Goal: Find specific page/section: Find specific page/section

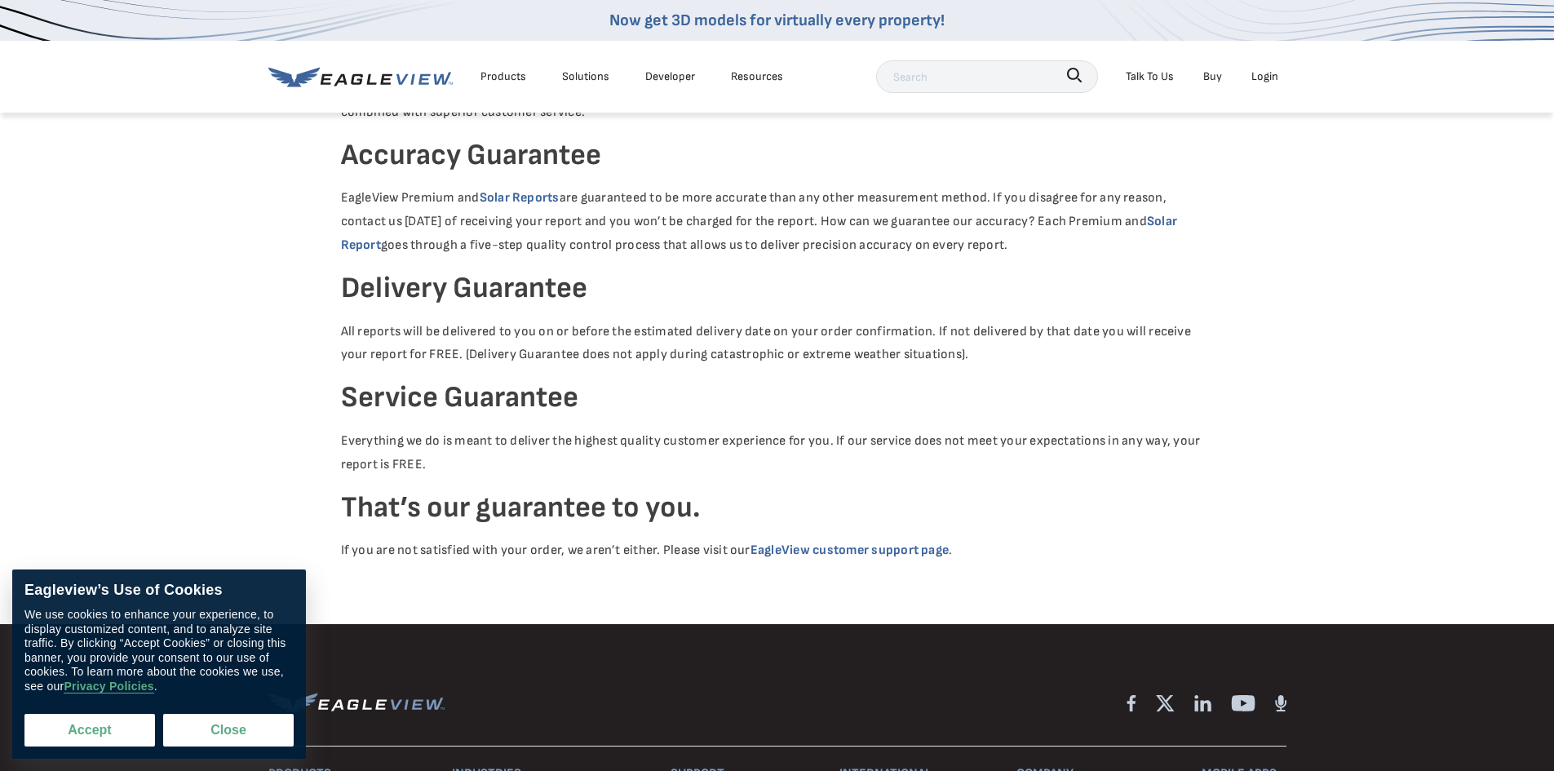
click at [112, 732] on button "Accept" at bounding box center [89, 730] width 131 height 33
checkbox input "true"
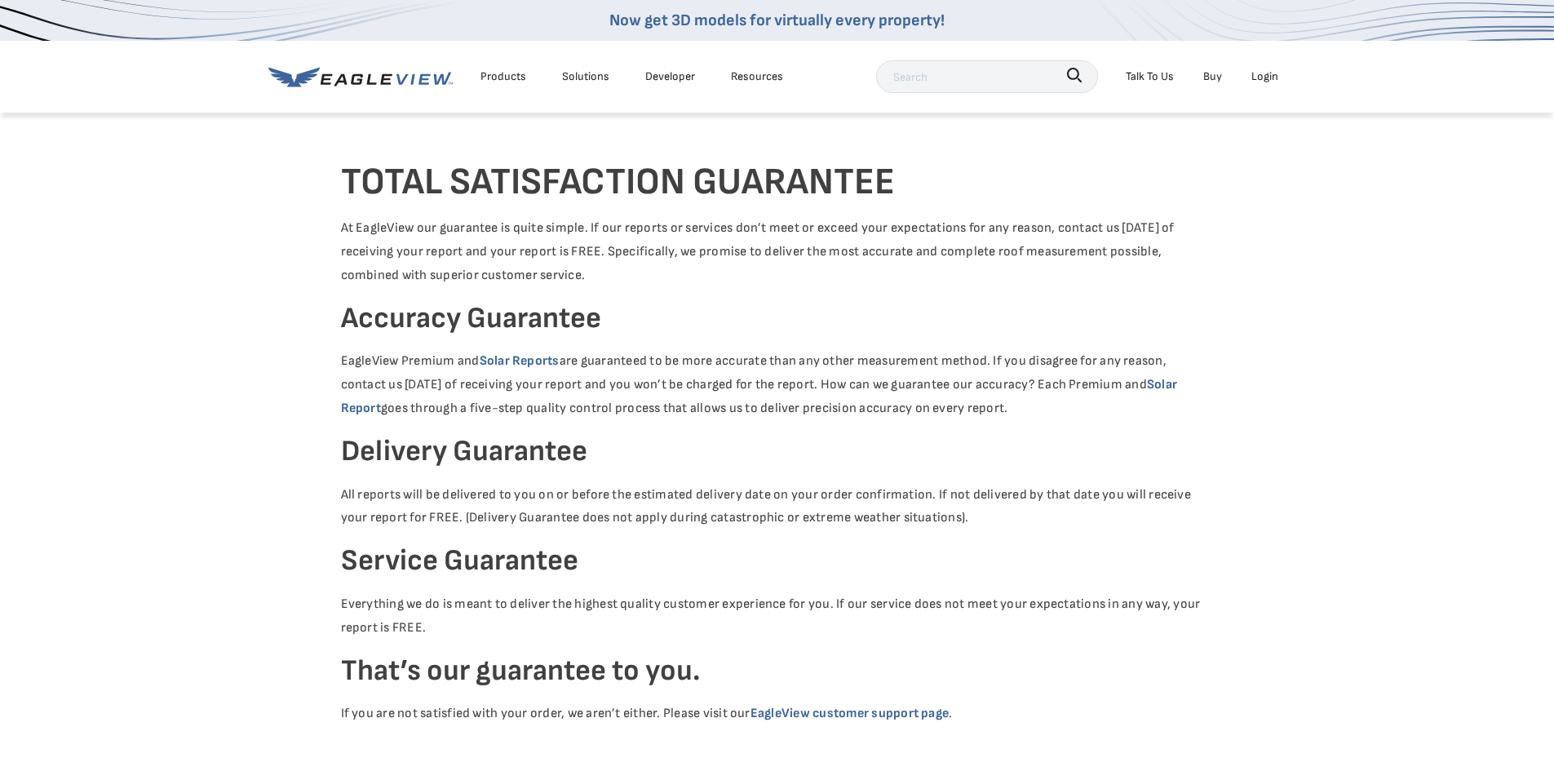
click at [1157, 76] on div "Talk To Us" at bounding box center [1150, 76] width 48 height 20
click at [1153, 73] on div "Talk To Us" at bounding box center [1150, 76] width 48 height 20
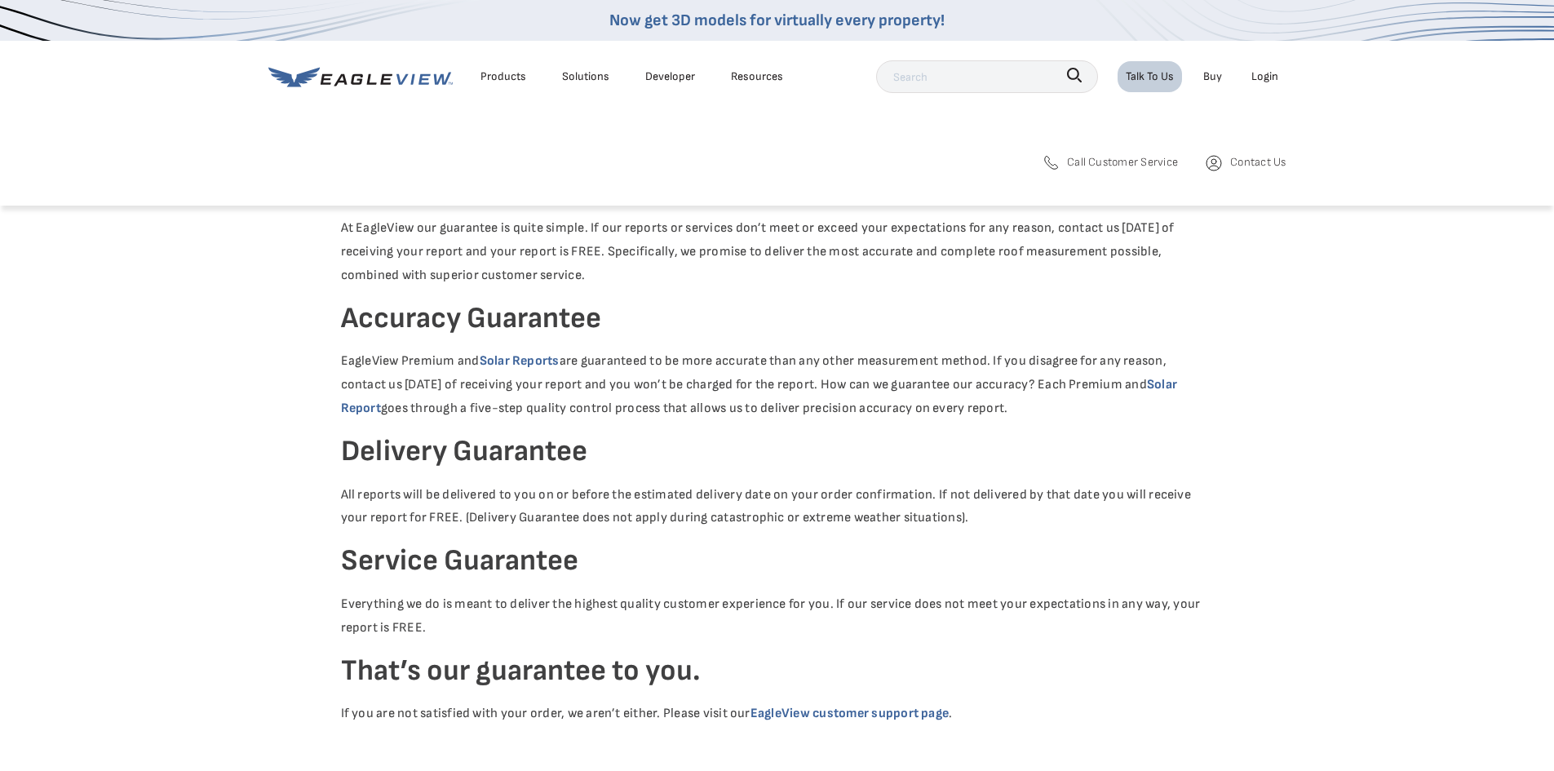
click at [1115, 164] on span "Call Customer Service" at bounding box center [1122, 162] width 111 height 20
click at [1242, 166] on span "Contact Us" at bounding box center [1257, 162] width 55 height 20
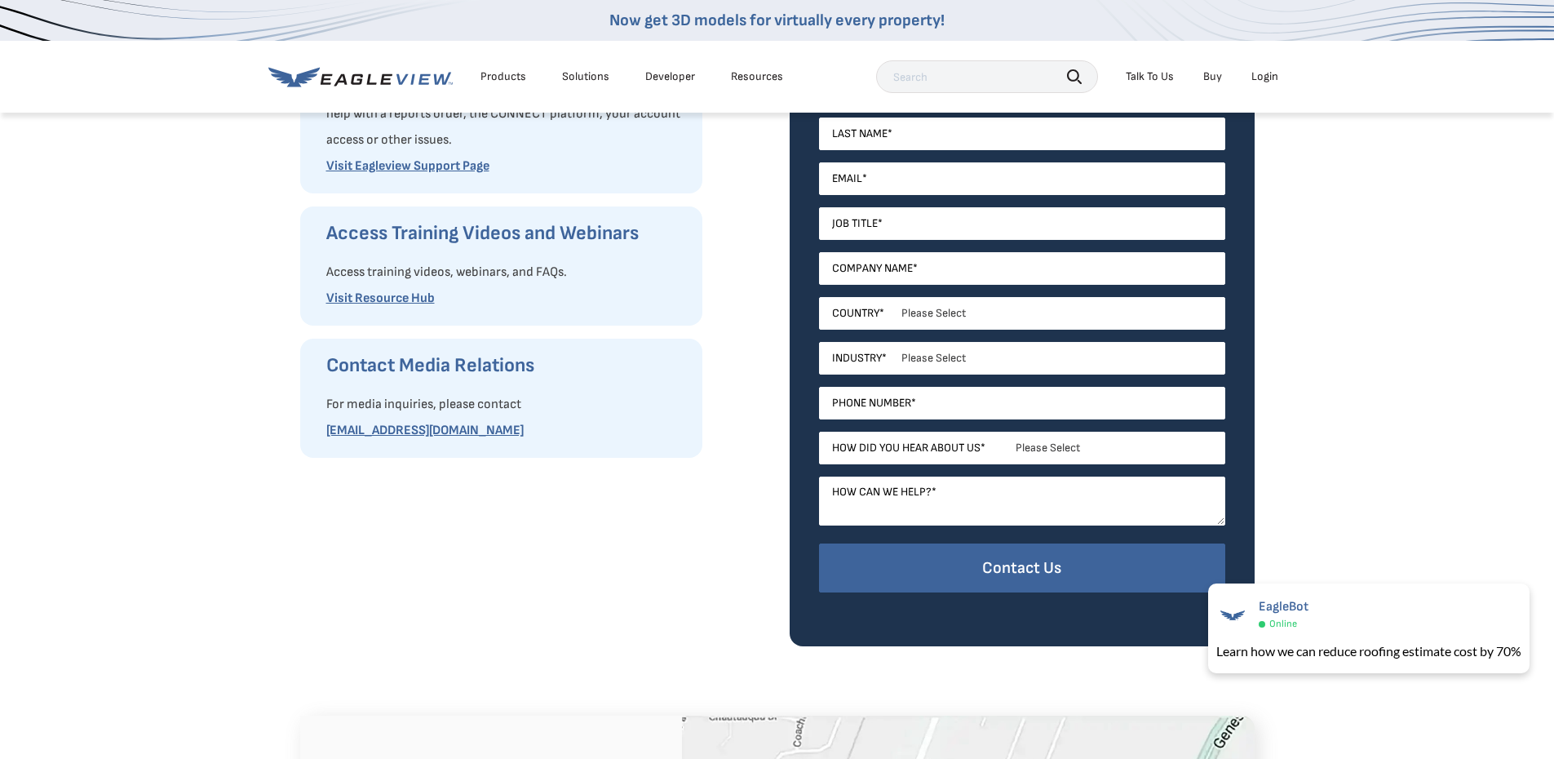
scroll to position [163, 0]
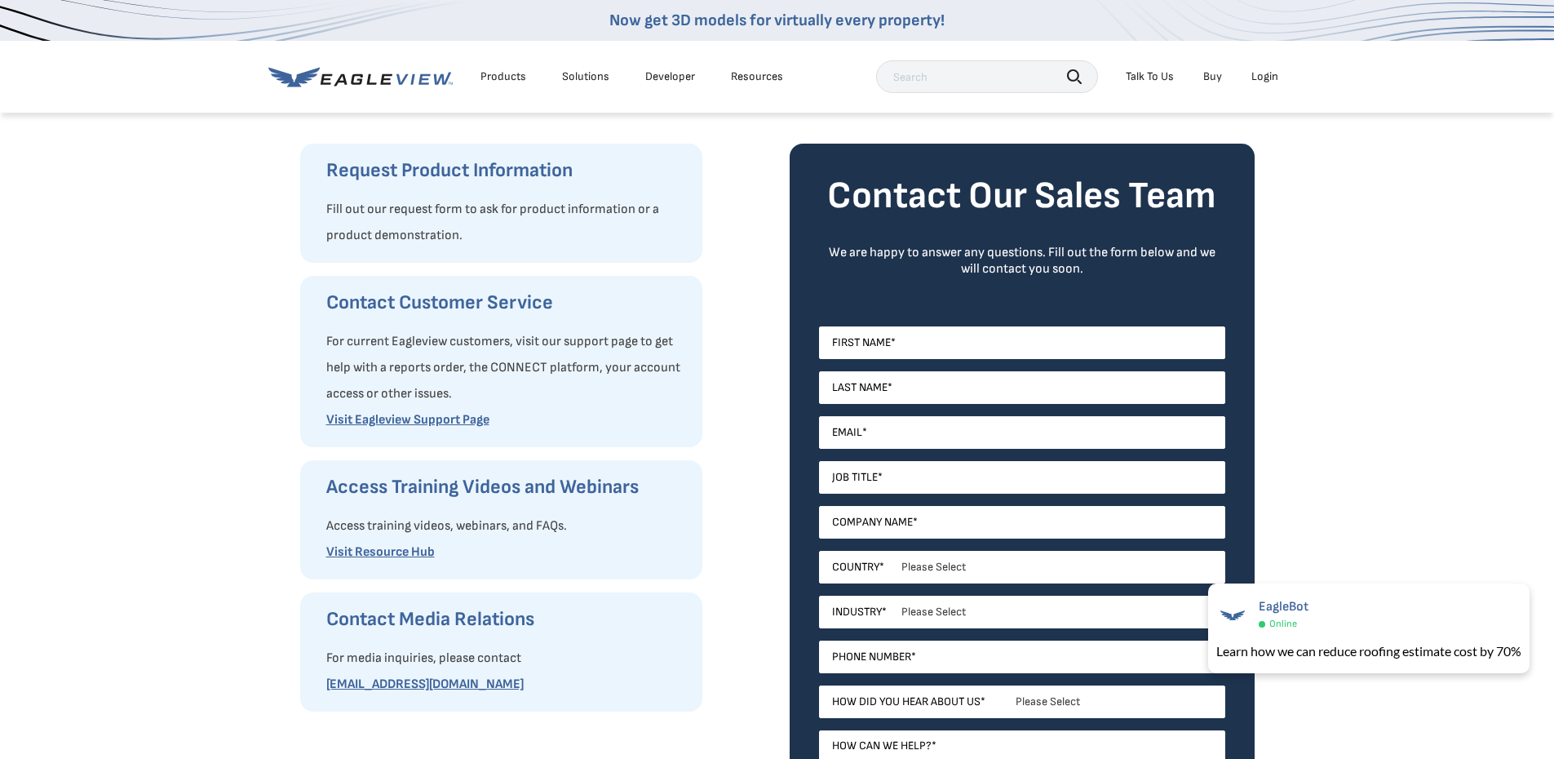
drag, startPoint x: 579, startPoint y: 74, endPoint x: 700, endPoint y: 69, distance: 120.9
click at [579, 74] on div "Solutions" at bounding box center [585, 76] width 47 height 15
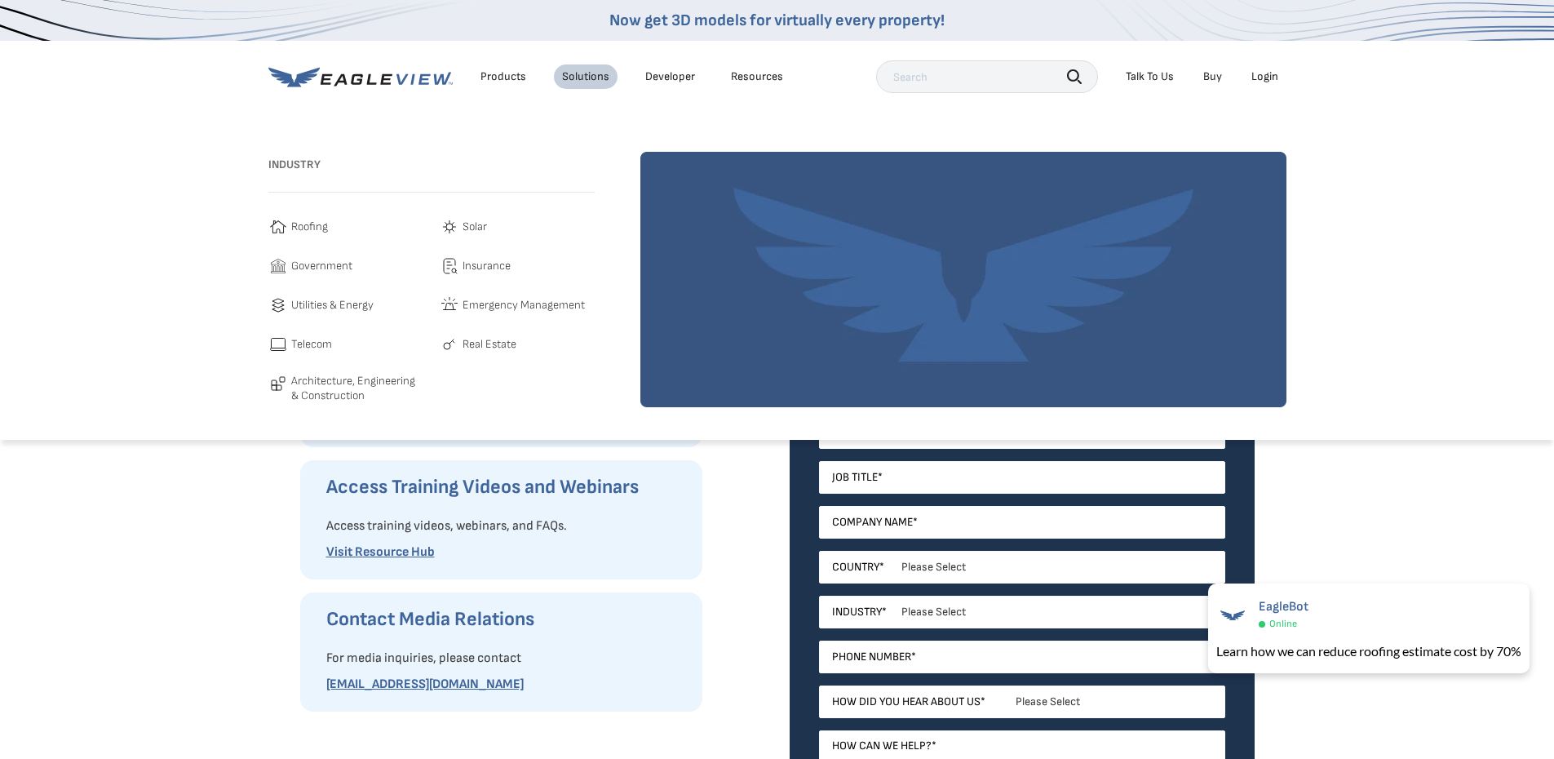
click at [639, 63] on div "Products Solutions Developer Resources" at bounding box center [529, 76] width 523 height 33
click at [640, 77] on li "Developer" at bounding box center [670, 76] width 66 height 24
click at [656, 73] on link "Developer" at bounding box center [670, 76] width 50 height 15
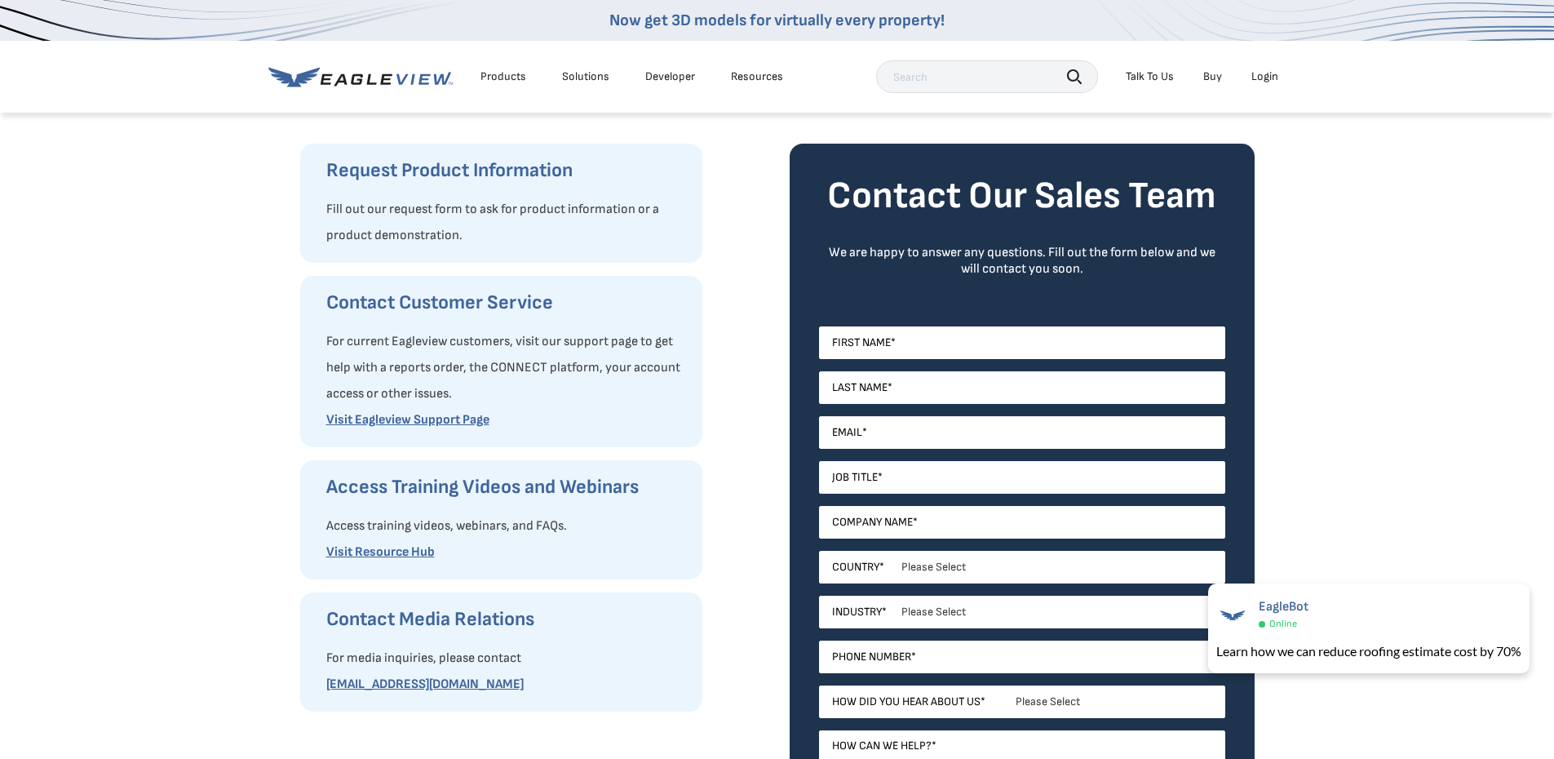
click at [751, 75] on div "Resources" at bounding box center [757, 76] width 52 height 15
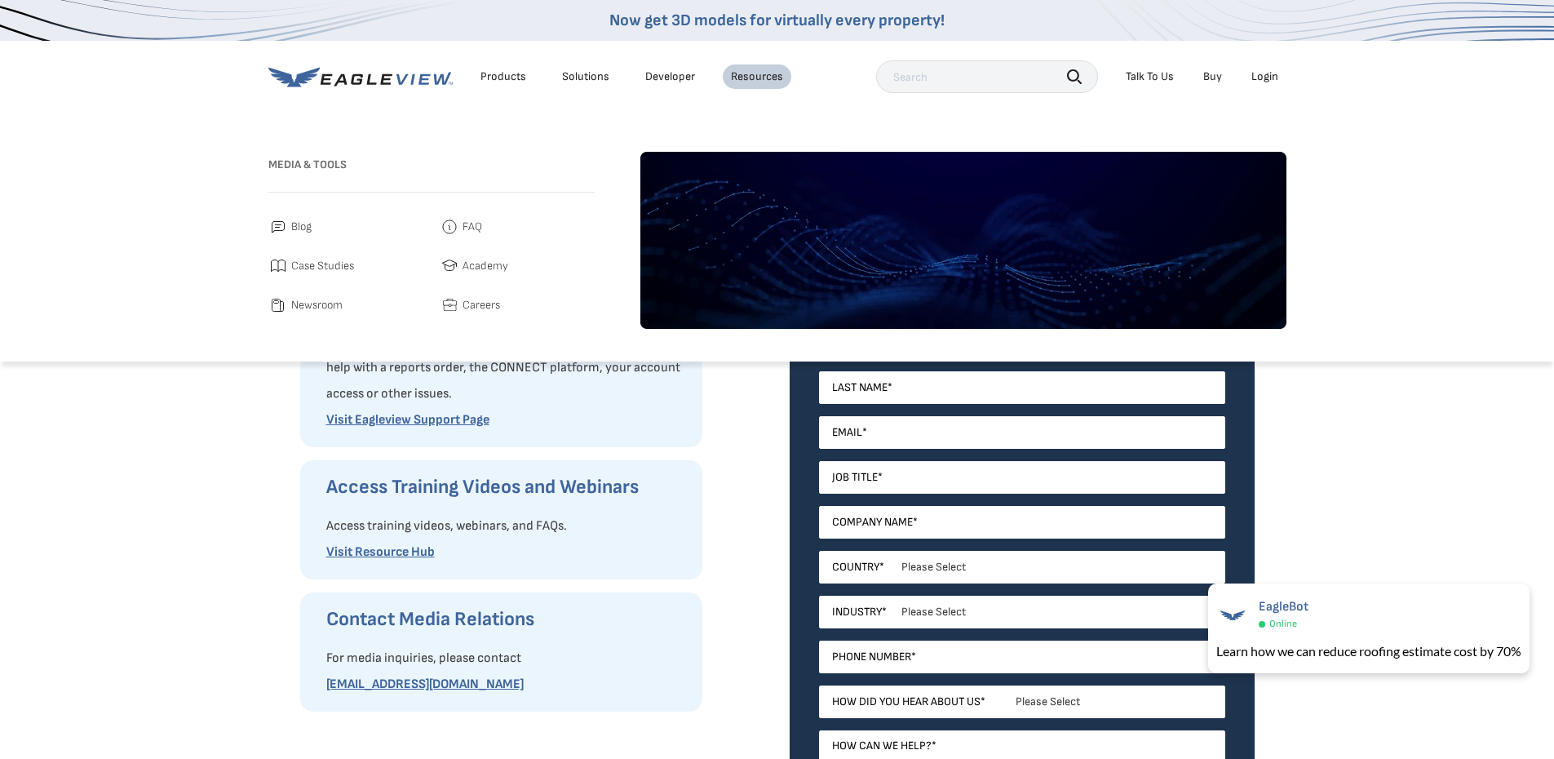
click at [459, 225] on link "FAQ" at bounding box center [517, 227] width 155 height 20
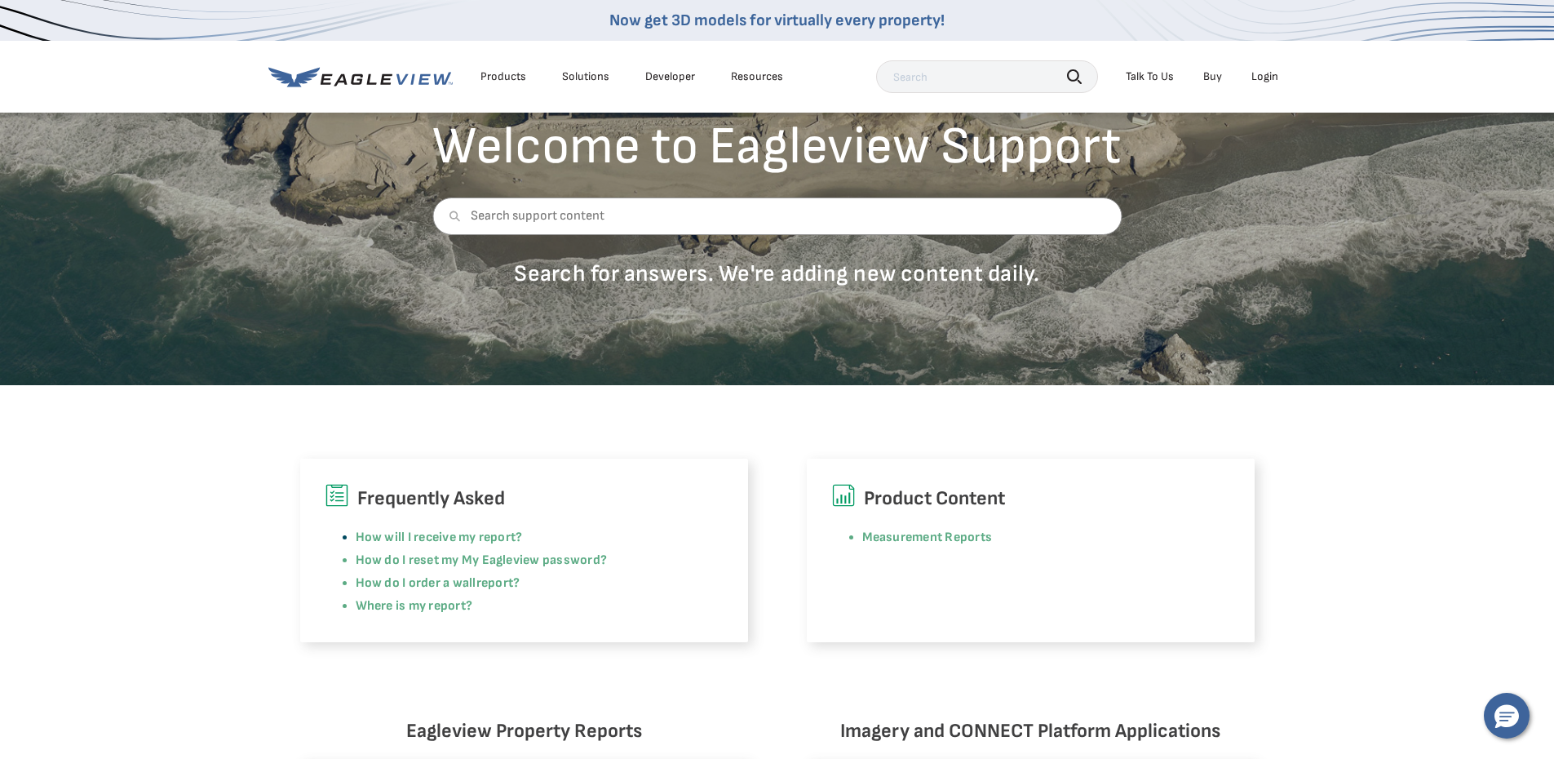
scroll to position [163, 0]
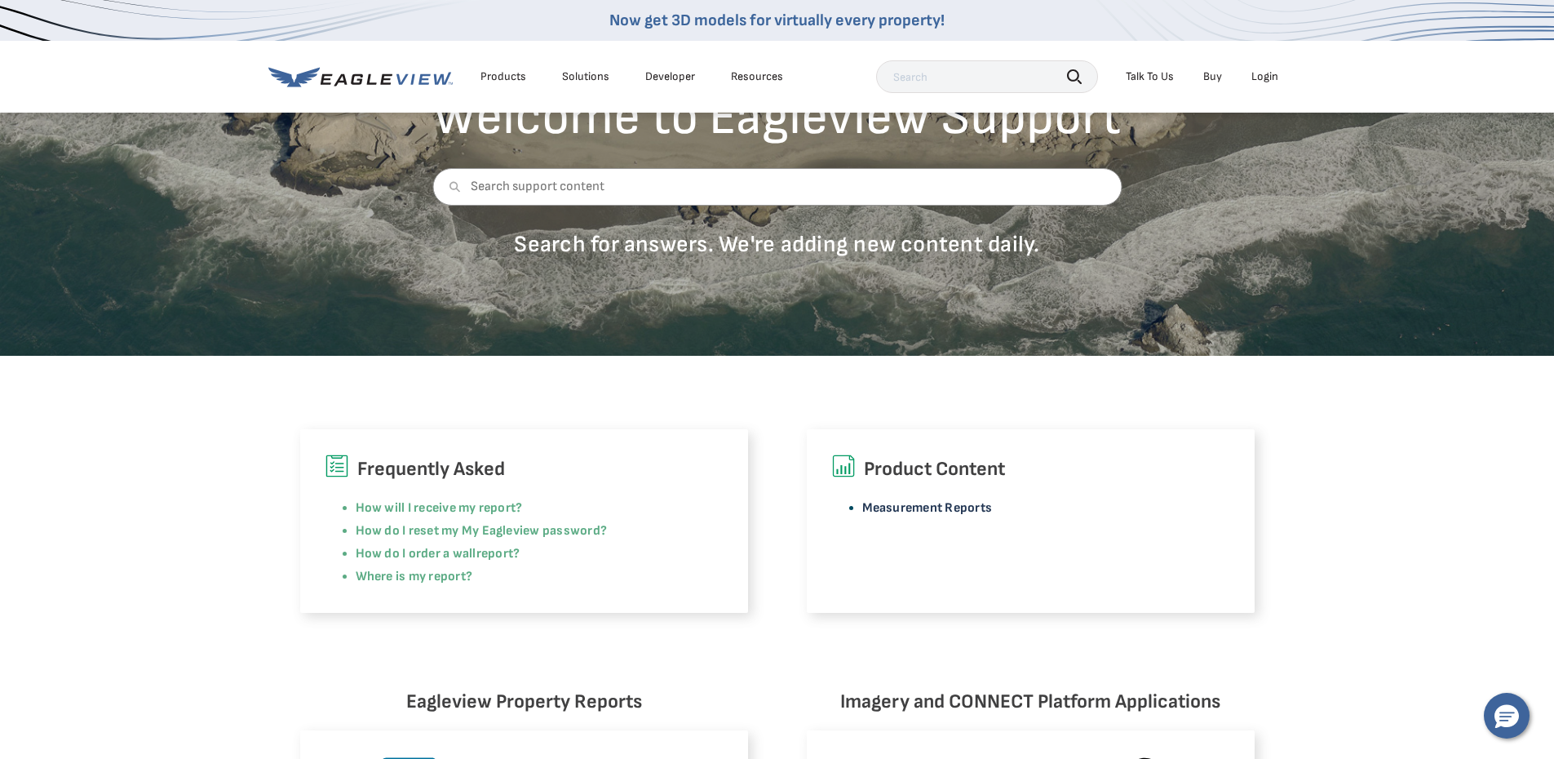
click at [870, 509] on link "Measurement Reports" at bounding box center [927, 507] width 131 height 15
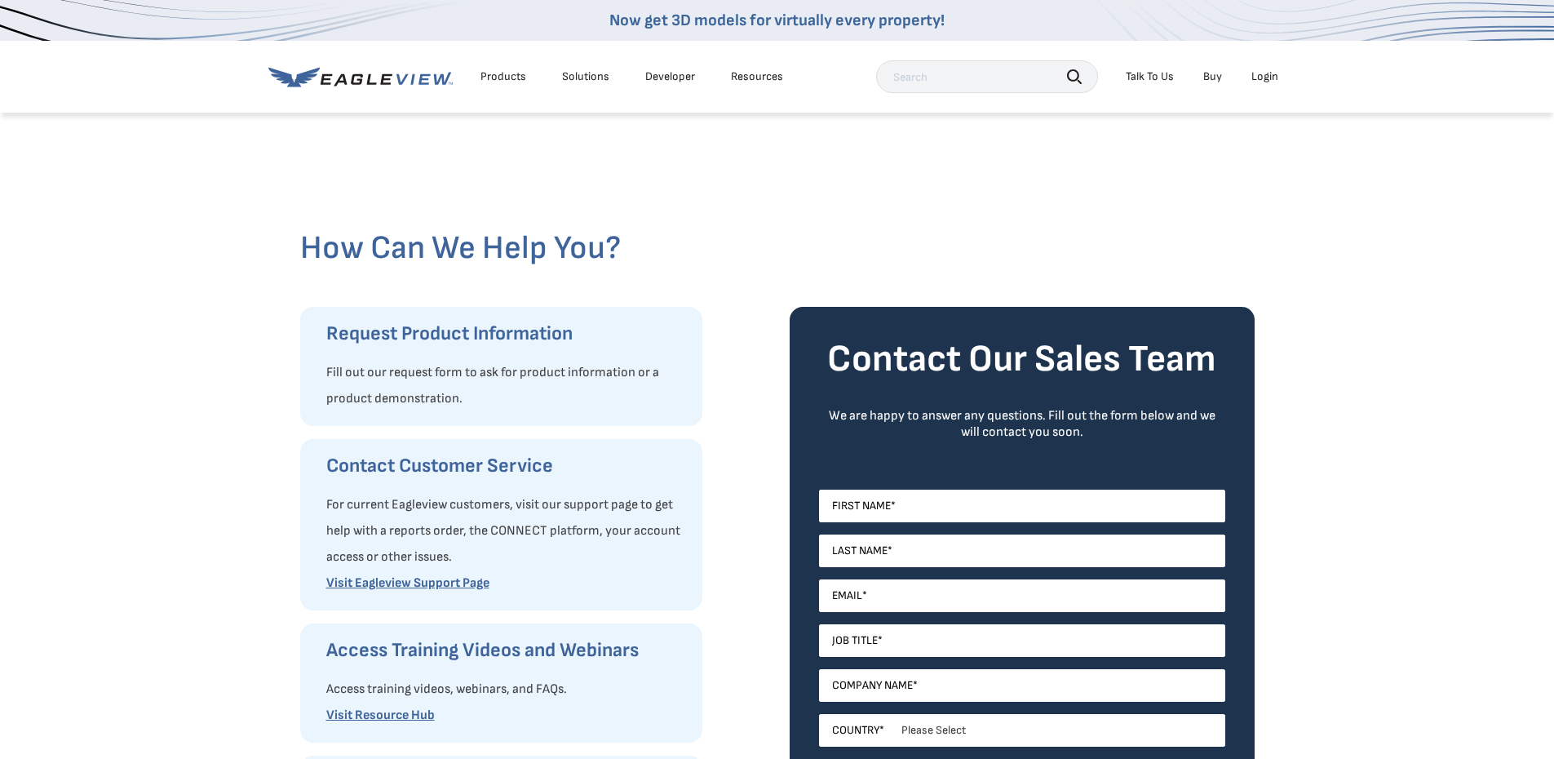
click at [1274, 77] on div "Login" at bounding box center [1264, 76] width 27 height 15
click at [1251, 74] on div "Login" at bounding box center [1264, 76] width 27 height 15
click at [1263, 77] on div "Login" at bounding box center [1264, 76] width 27 height 15
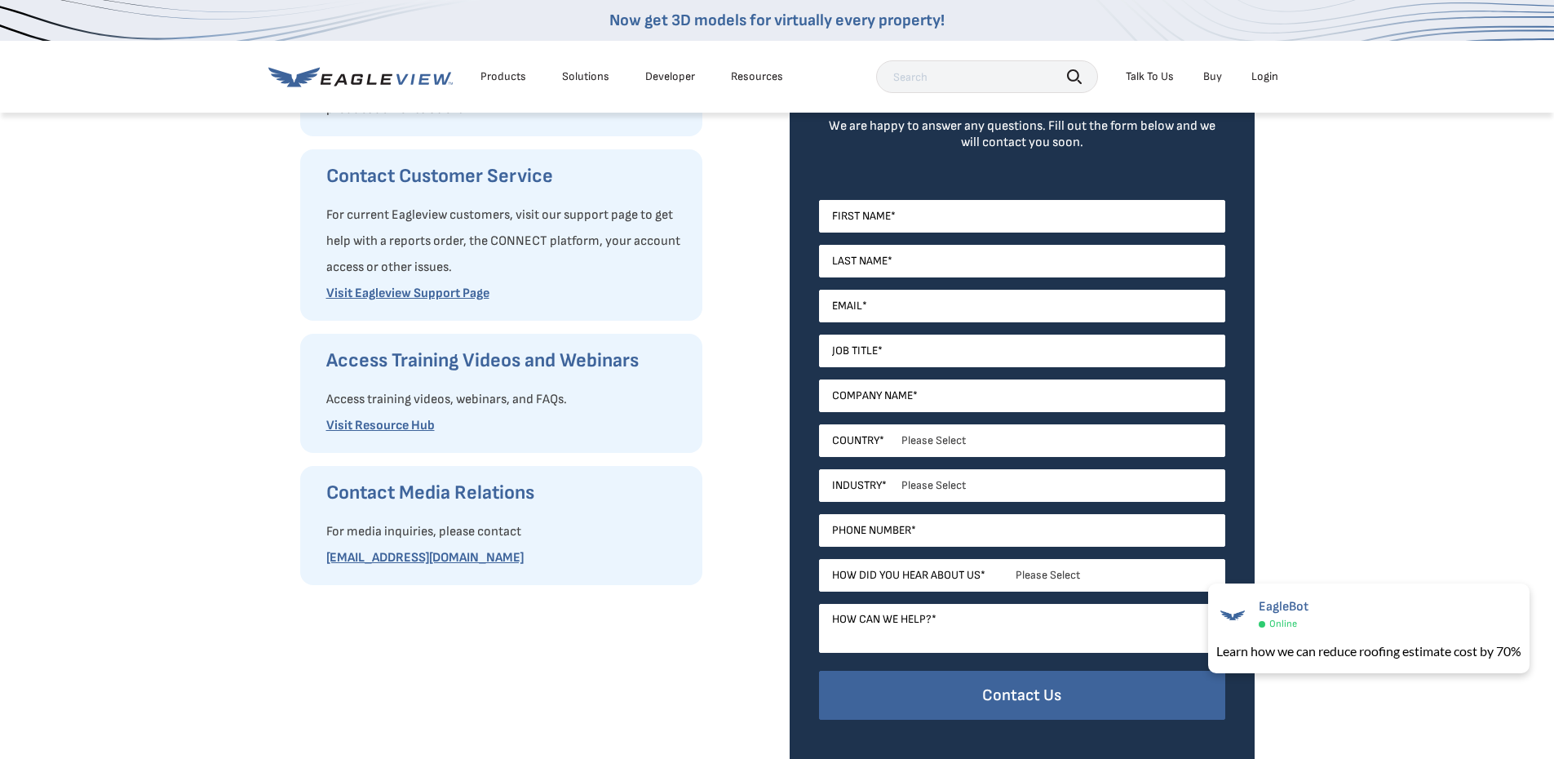
scroll to position [163, 0]
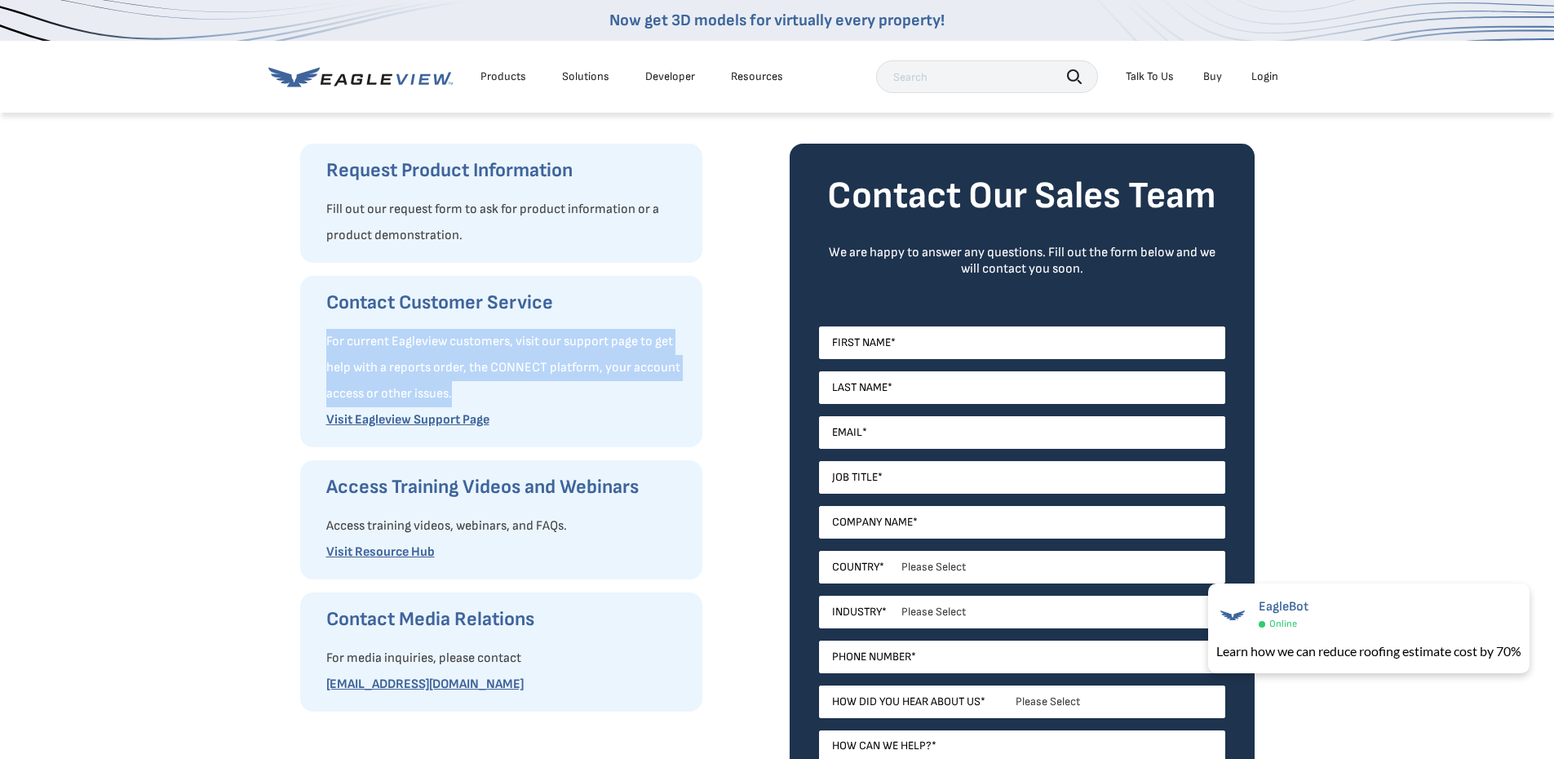
drag, startPoint x: 458, startPoint y: 393, endPoint x: 350, endPoint y: 341, distance: 119.7
click at [310, 332] on div "Contact Customer Service For current Eagleview customers, visit our support pag…" at bounding box center [501, 361] width 402 height 171
click at [324, 335] on div "Contact Customer Service For current Eagleview customers, visit our support pag…" at bounding box center [501, 361] width 402 height 171
drag, startPoint x: 323, startPoint y: 335, endPoint x: 464, endPoint y: 390, distance: 151.3
click at [464, 390] on div "Contact Customer Service For current Eagleview customers, visit our support pag…" at bounding box center [501, 361] width 402 height 171
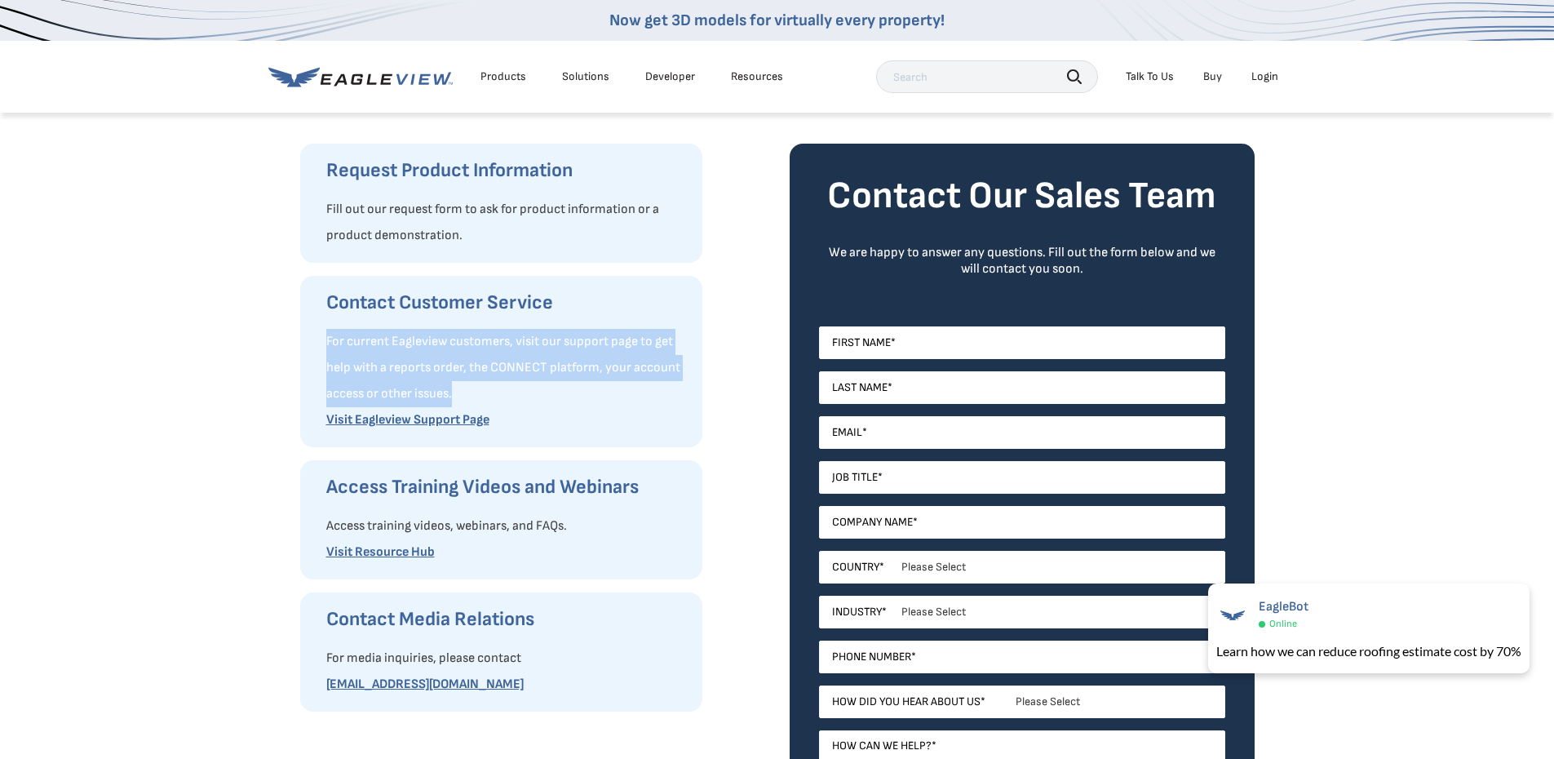
click at [458, 391] on p "For current Eagleview customers, visit our support page to get help with a repo…" at bounding box center [506, 368] width 360 height 78
drag, startPoint x: 457, startPoint y: 393, endPoint x: 303, endPoint y: 341, distance: 162.8
click at [296, 342] on div "How Can We Help You? Request Product Information Fill out our request form to a…" at bounding box center [777, 424] width 979 height 952
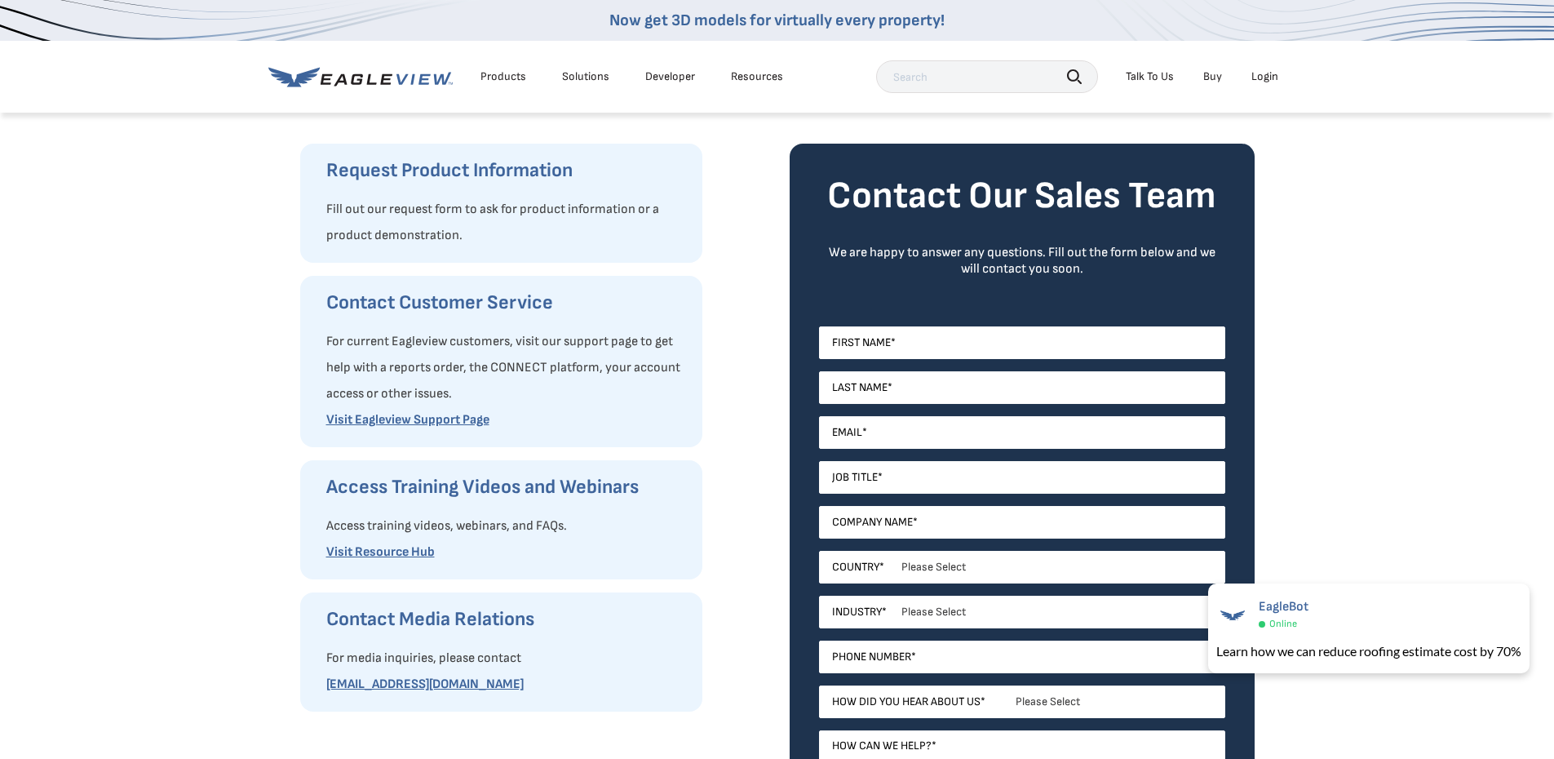
click at [334, 307] on h3 "Contact Customer Service" at bounding box center [506, 303] width 360 height 26
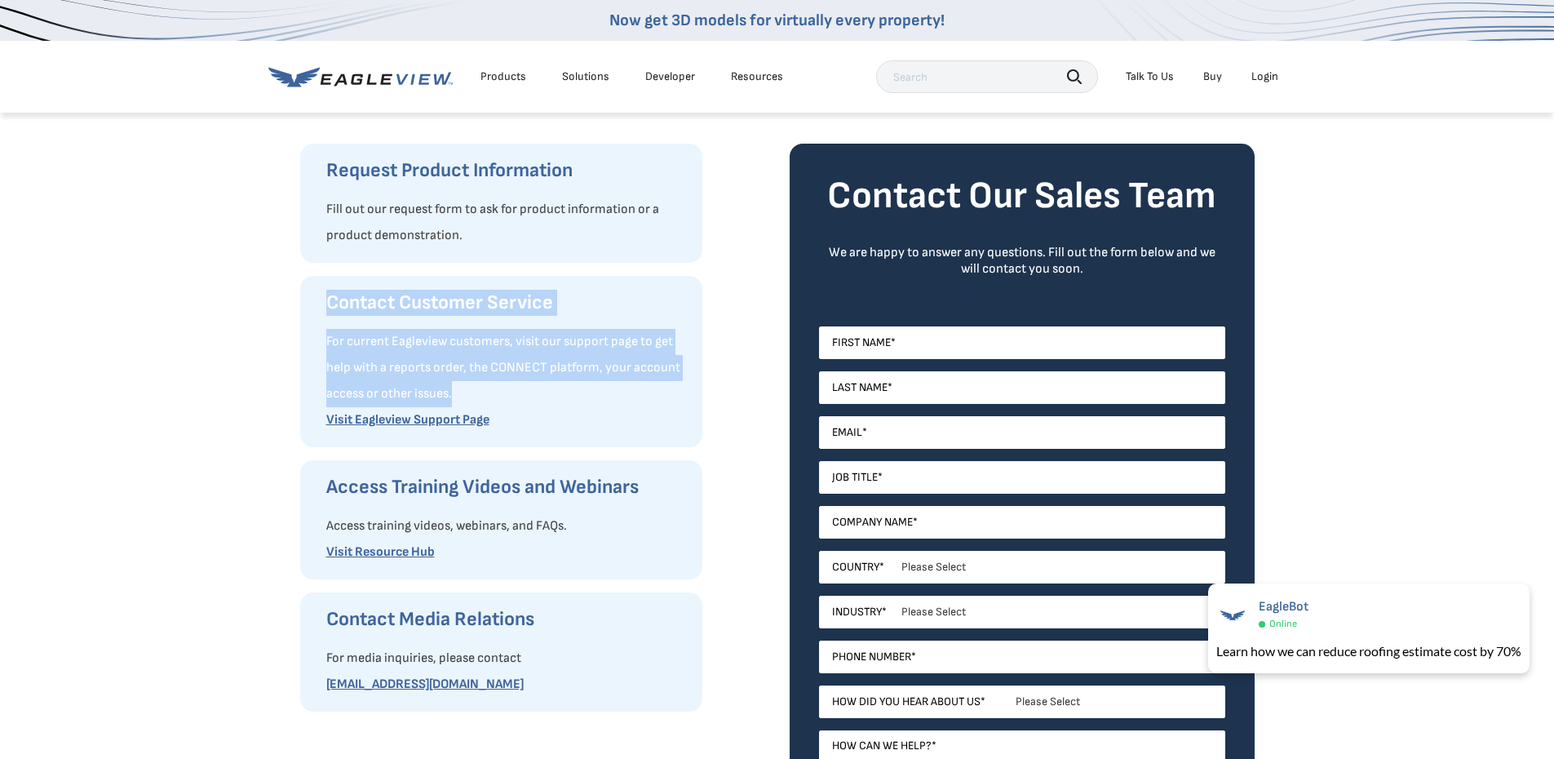
drag, startPoint x: 325, startPoint y: 301, endPoint x: 484, endPoint y: 393, distance: 183.1
click at [484, 393] on div "Contact Customer Service For current Eagleview customers, visit our support pag…" at bounding box center [506, 362] width 360 height 144
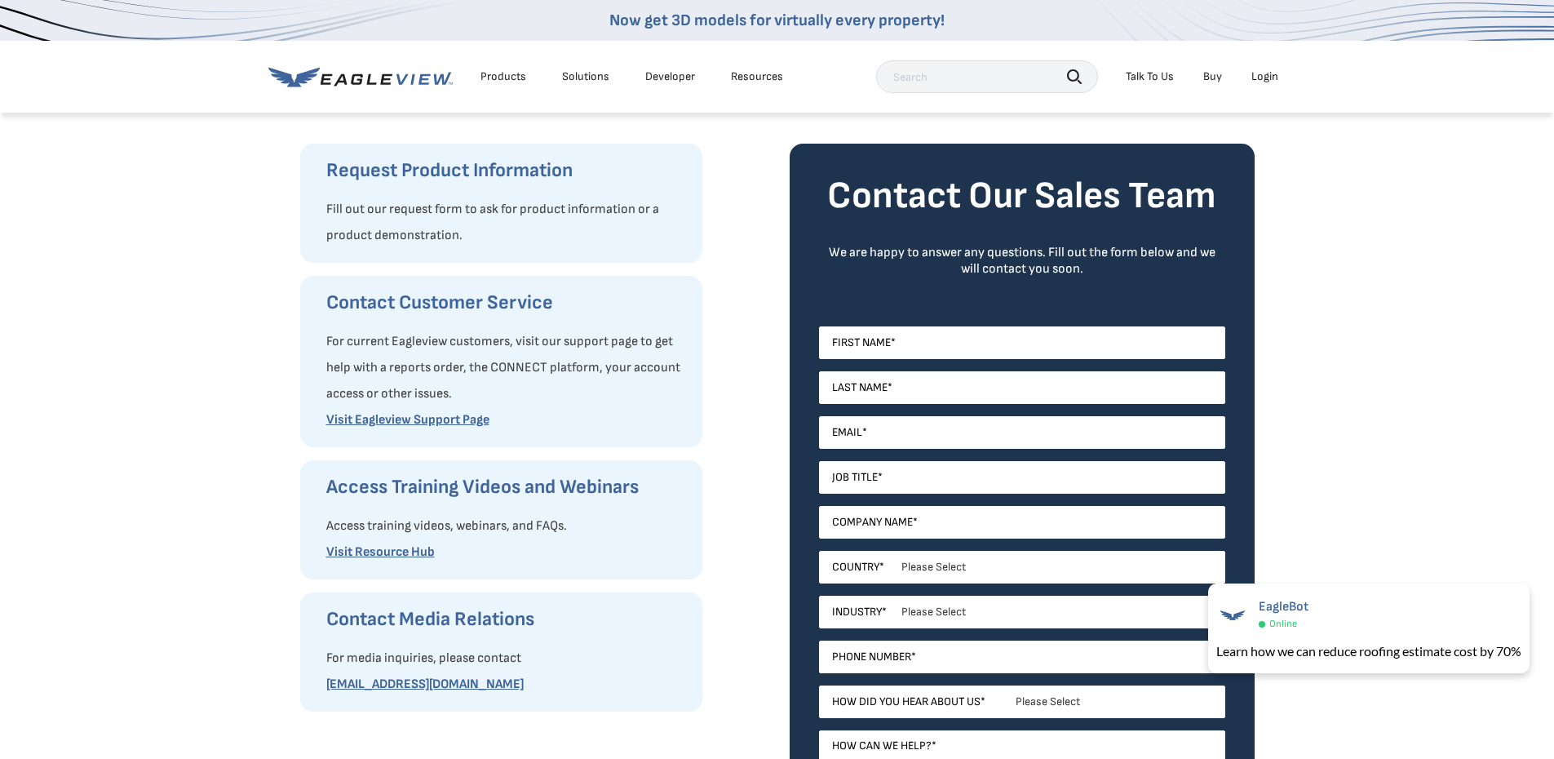
click at [553, 414] on p "Visit Eagleview Support Page" at bounding box center [506, 420] width 360 height 26
click at [889, 347] on input "First Name *" at bounding box center [1022, 342] width 406 height 33
click at [871, 290] on form "Contact Our Sales Team We are happy to answer any questions. Fill out the form …" at bounding box center [1022, 515] width 406 height 685
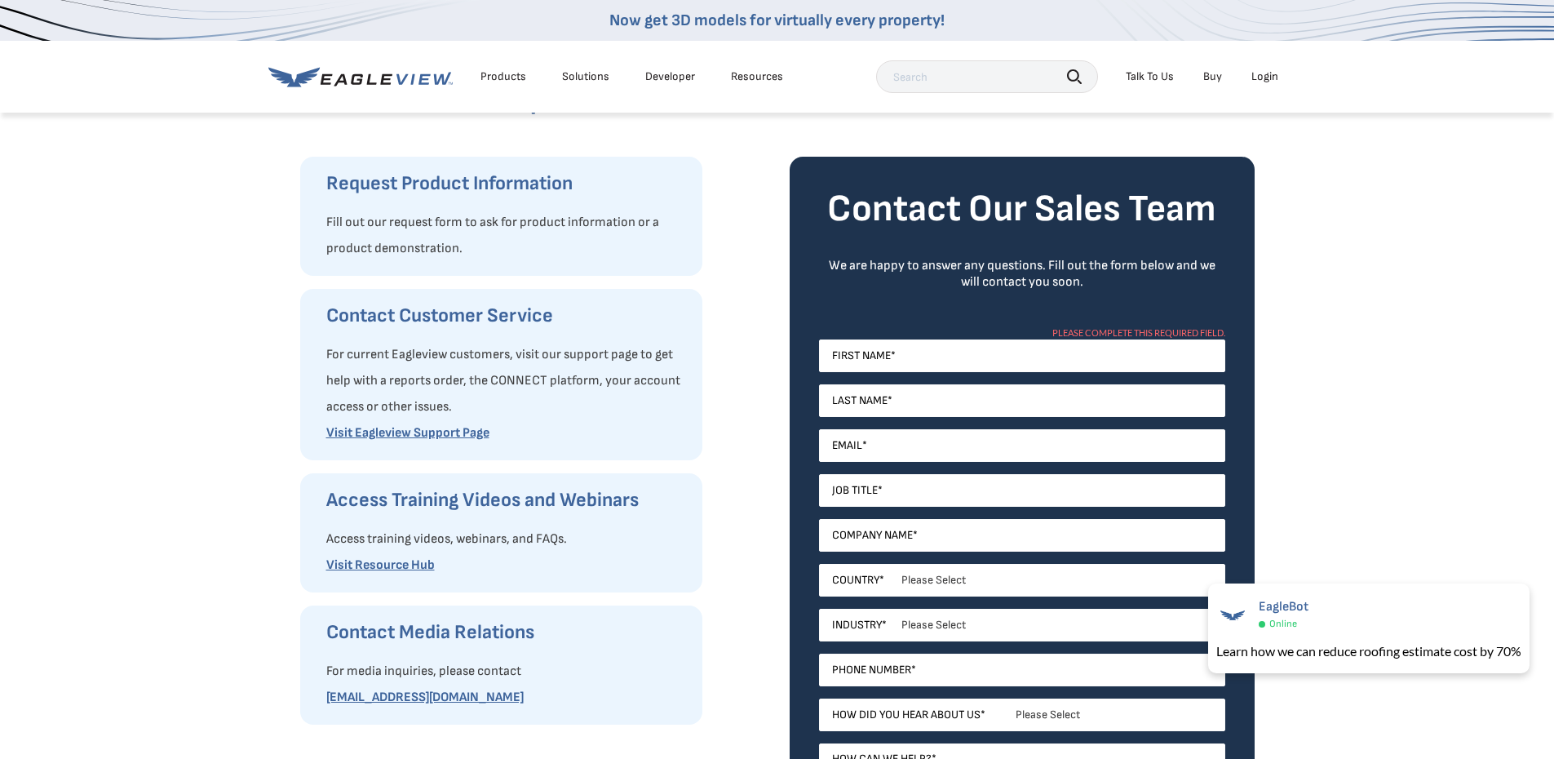
scroll to position [0, 0]
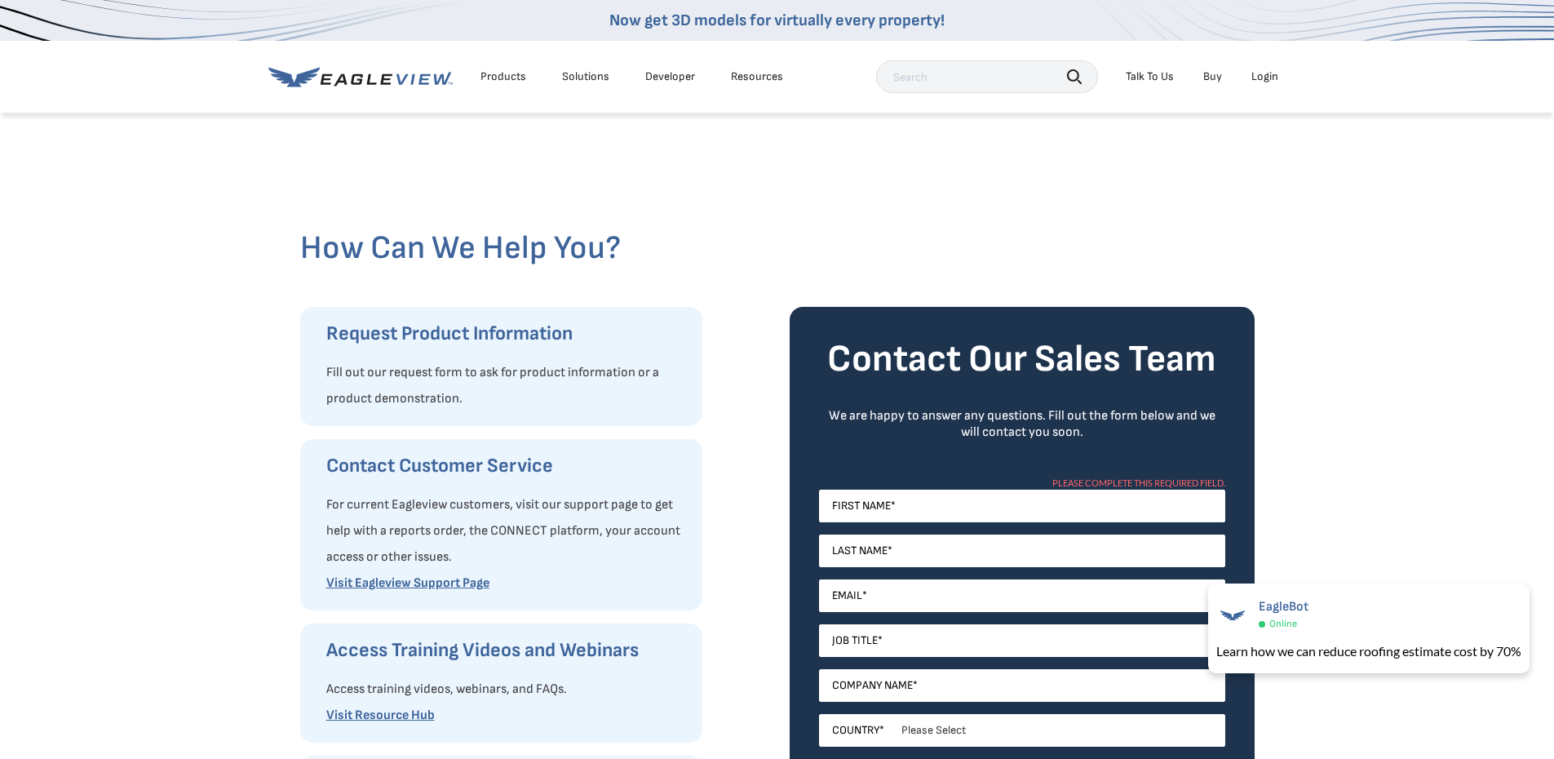
click at [1265, 77] on div "Login" at bounding box center [1264, 76] width 27 height 15
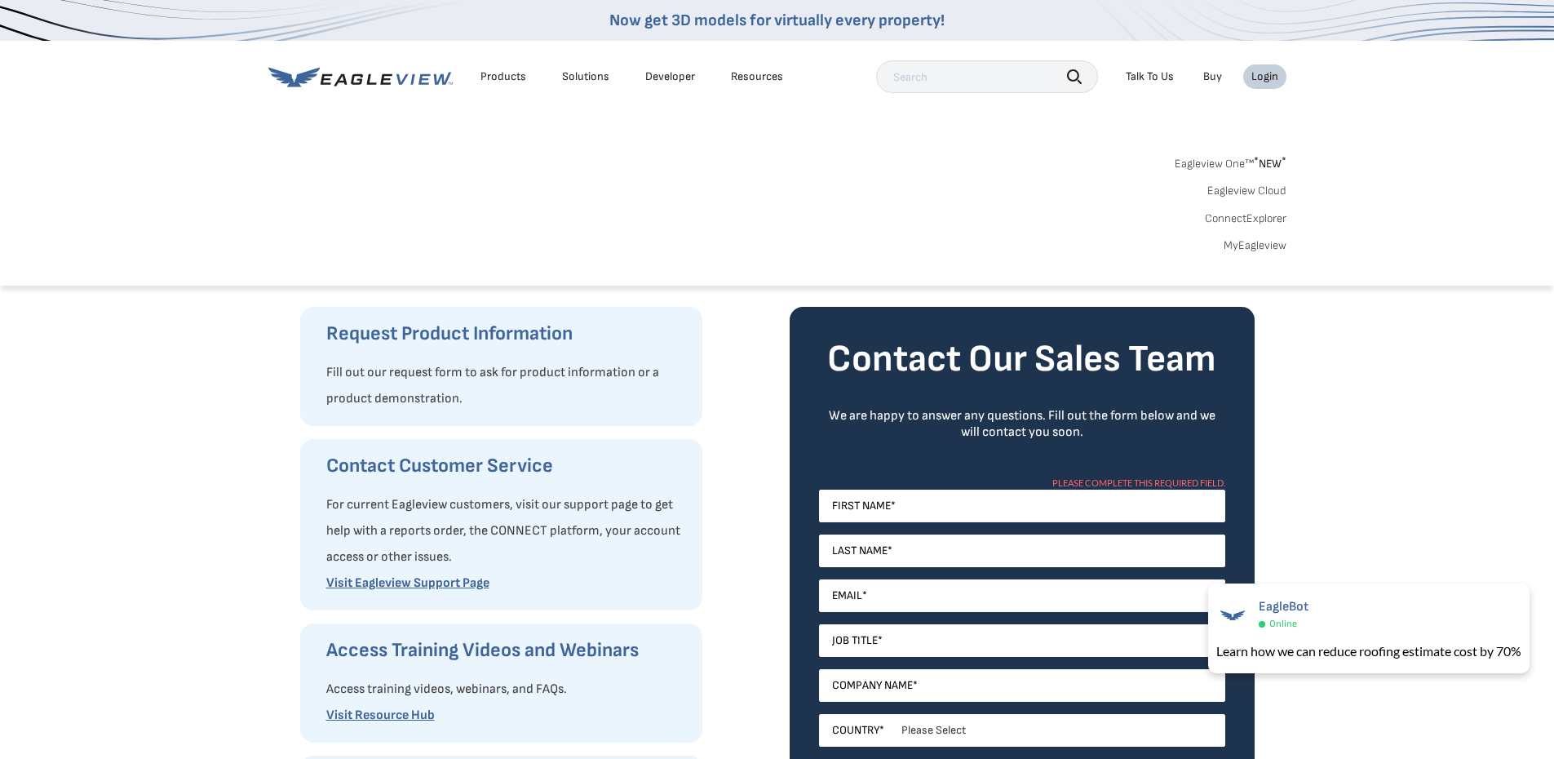
click at [1255, 164] on sup "*" at bounding box center [1256, 161] width 5 height 14
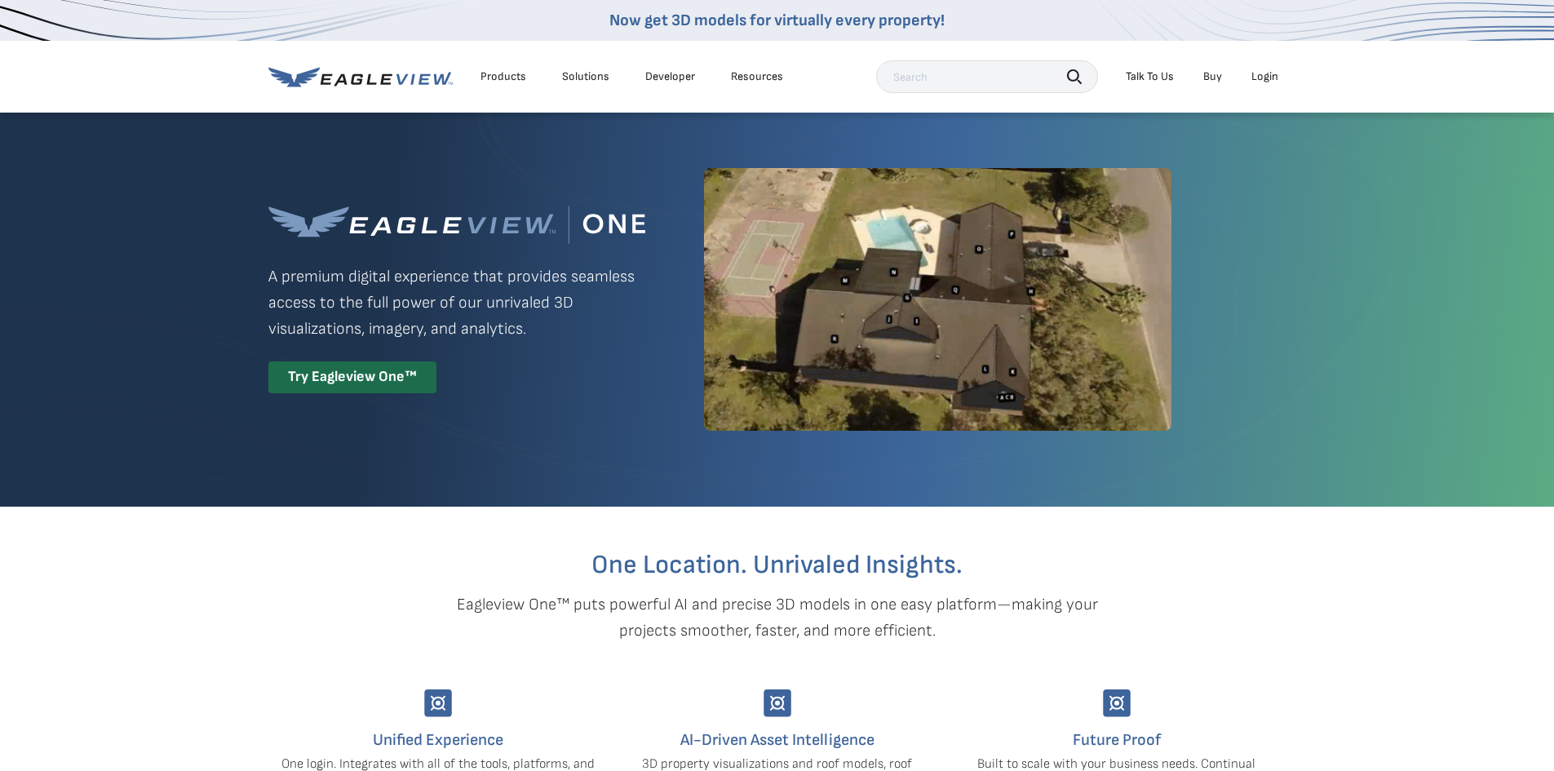
click at [1264, 82] on div "Login" at bounding box center [1264, 76] width 27 height 15
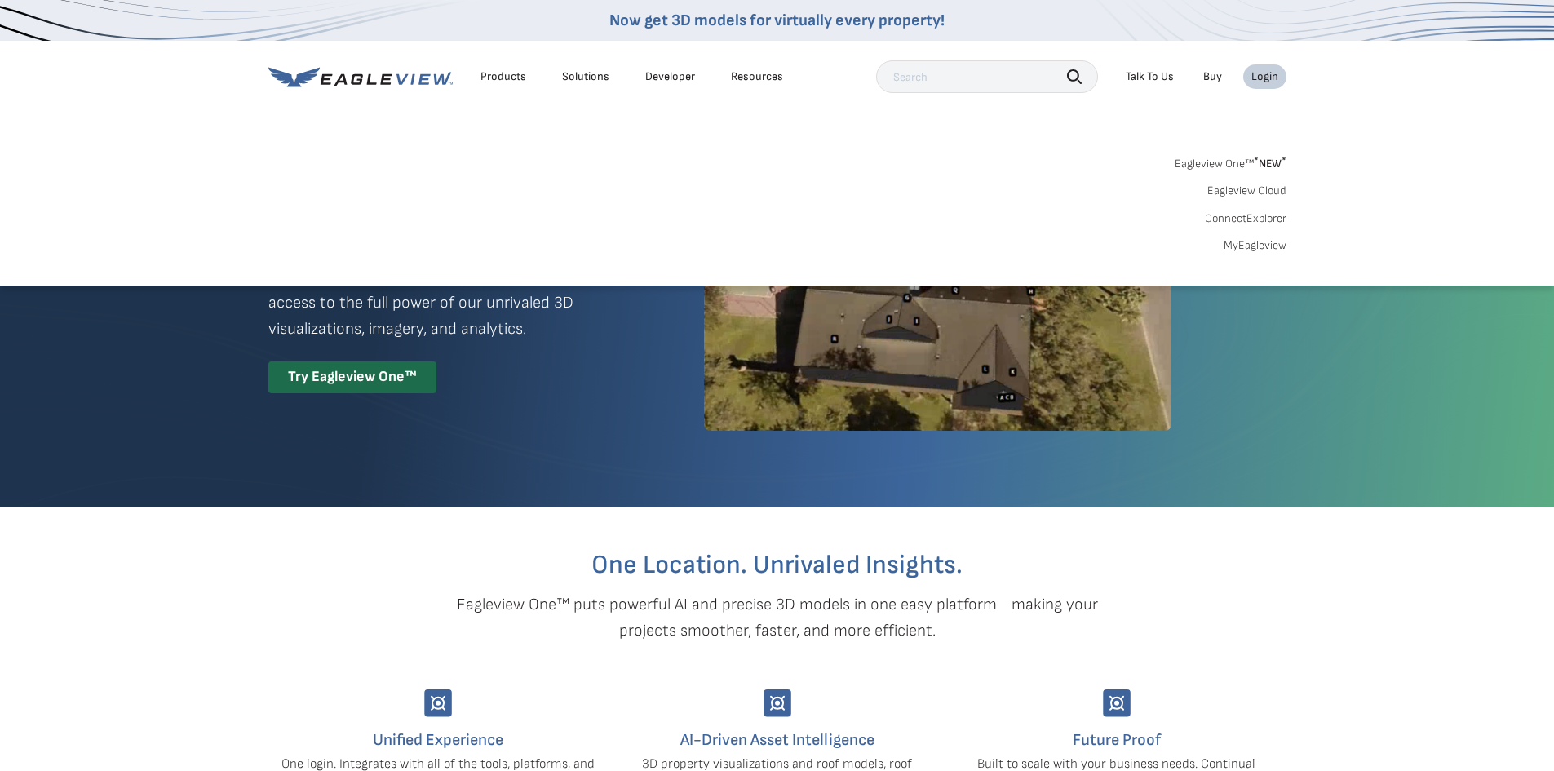
click at [1238, 215] on link "ConnectExplorer" at bounding box center [1246, 218] width 82 height 15
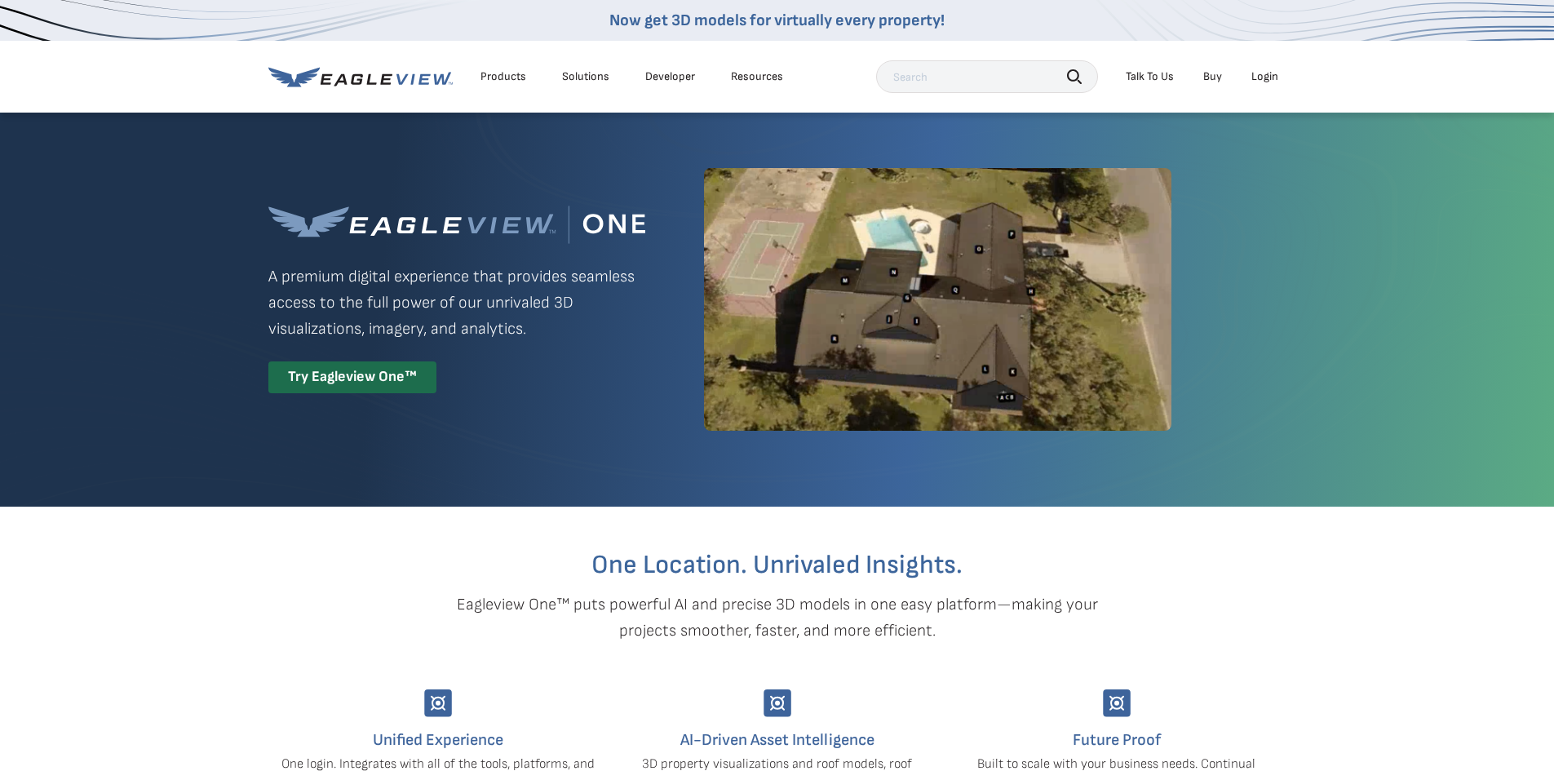
click at [1260, 77] on div "Login" at bounding box center [1264, 76] width 27 height 15
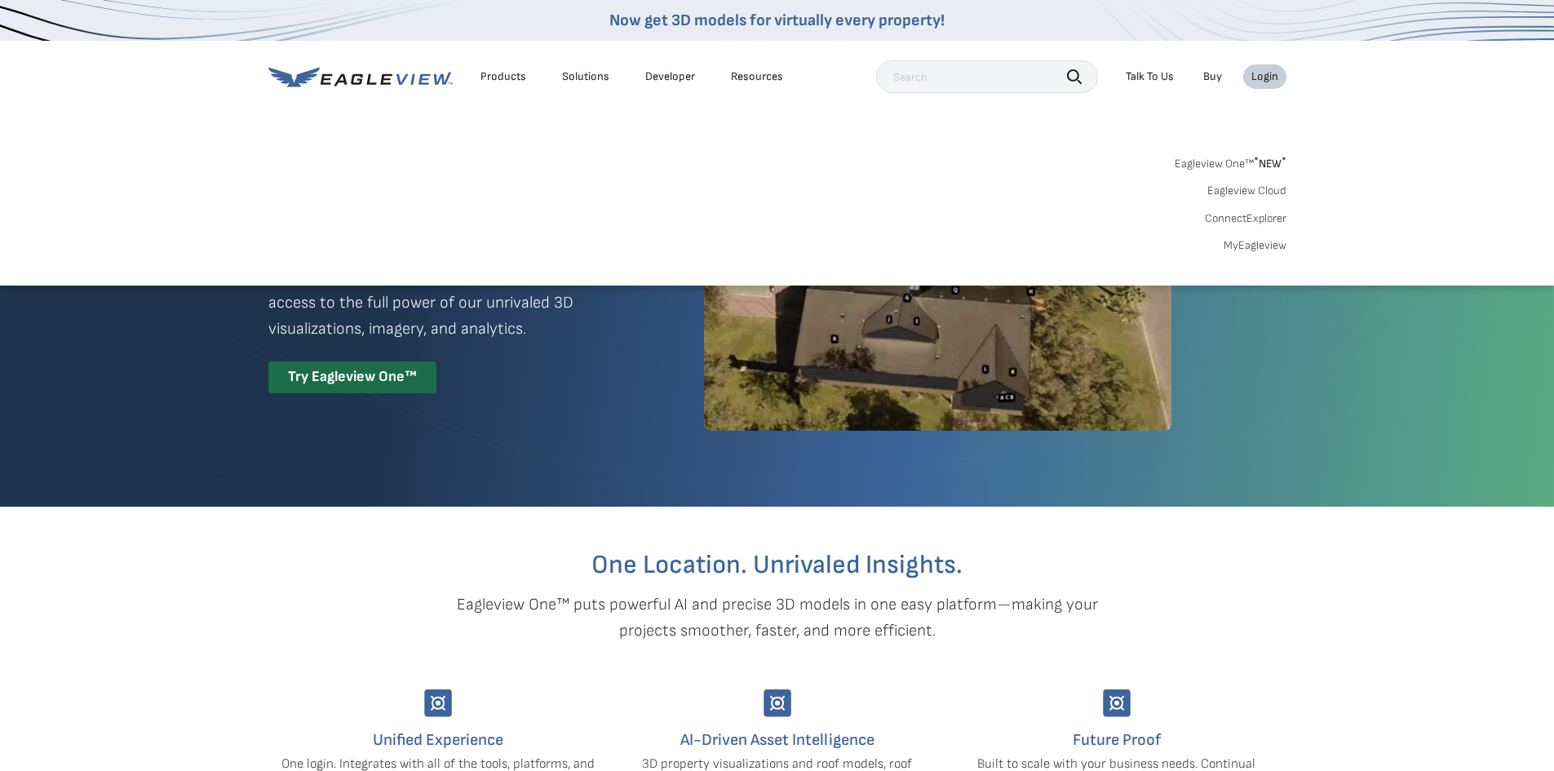
click at [1236, 189] on link "Eagleview Cloud" at bounding box center [1246, 191] width 79 height 15
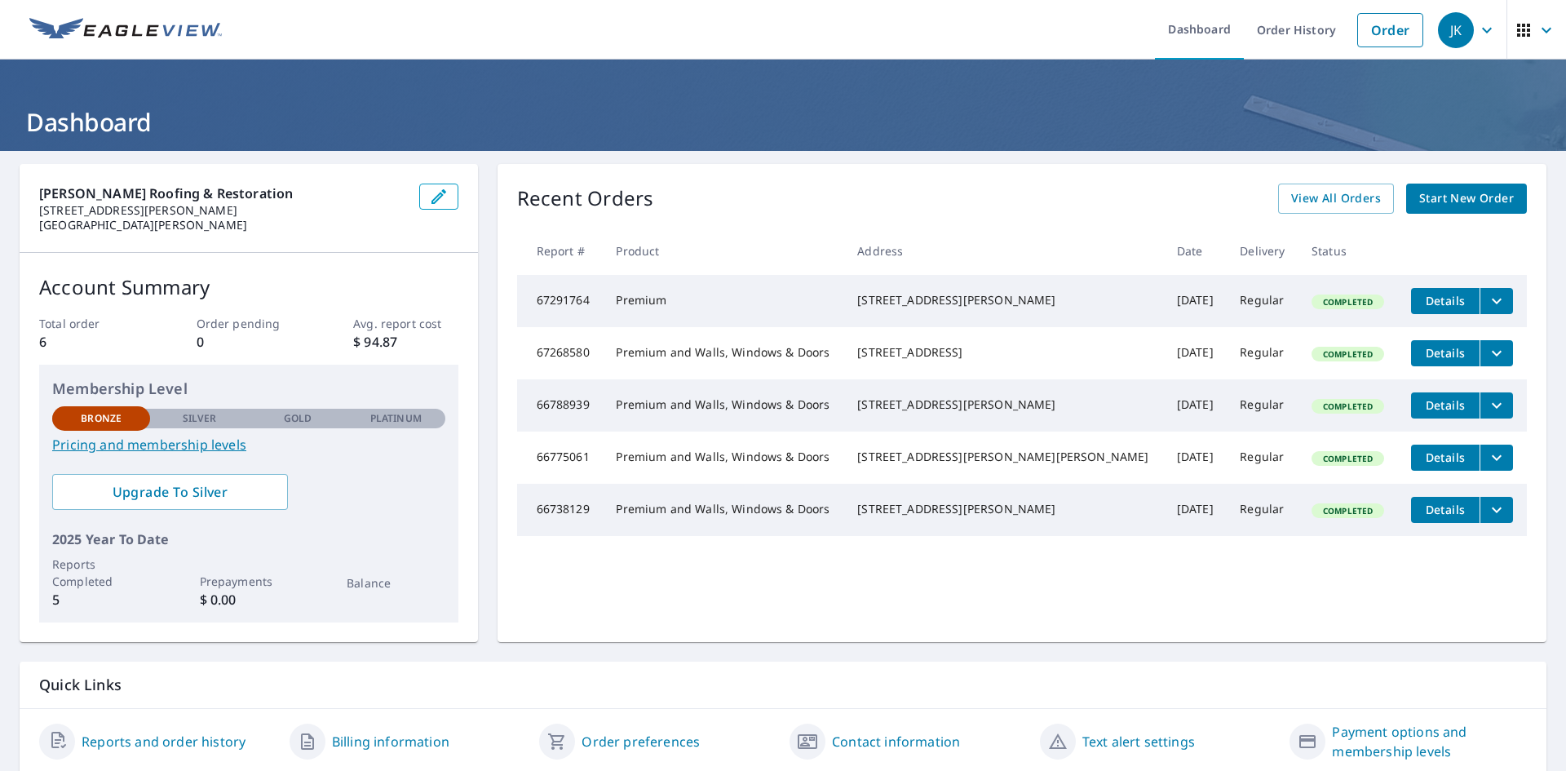
click at [1451, 24] on div "JK" at bounding box center [1456, 30] width 36 height 36
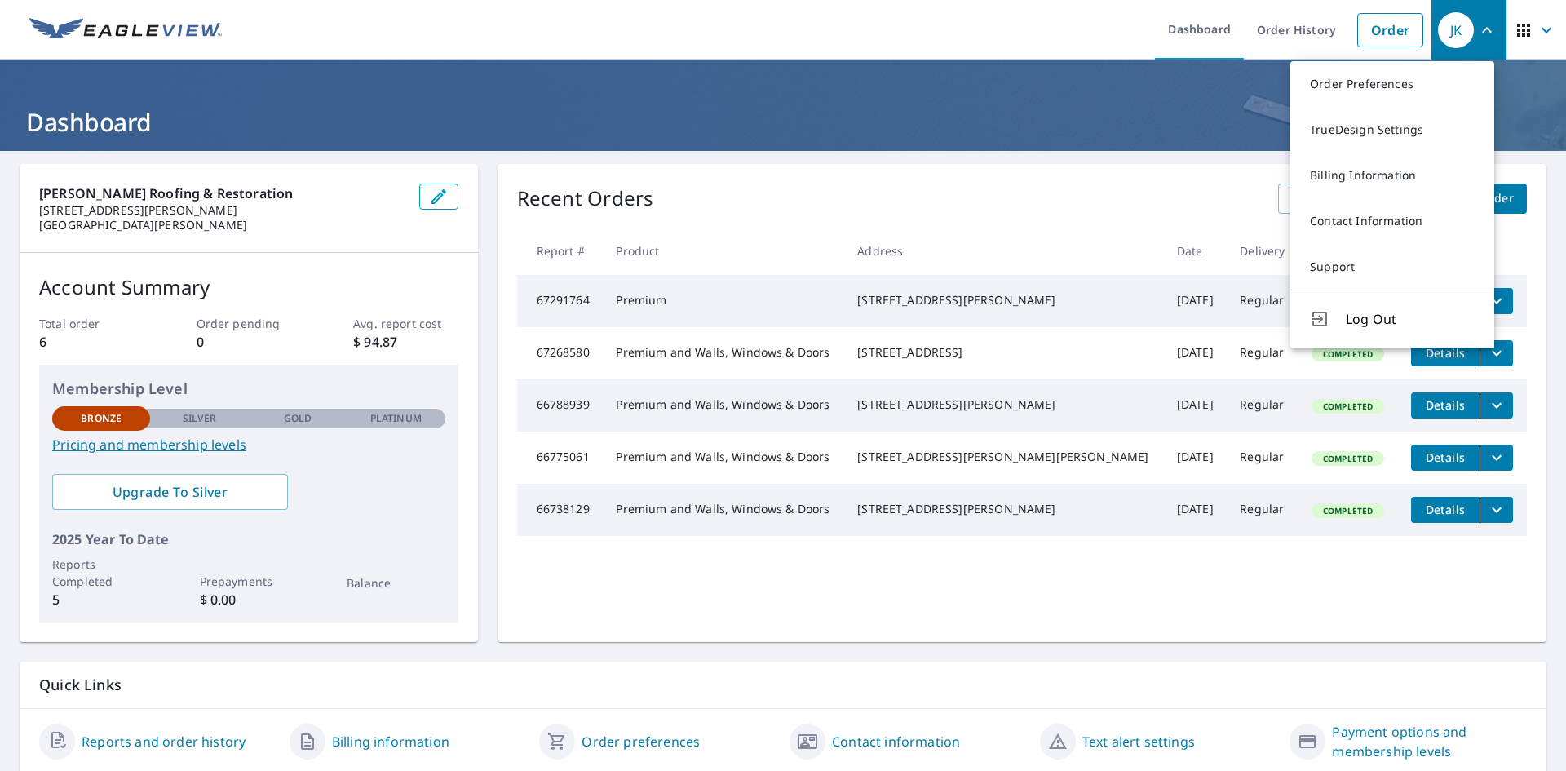
click at [1204, 101] on header "Dashboard" at bounding box center [783, 105] width 1566 height 91
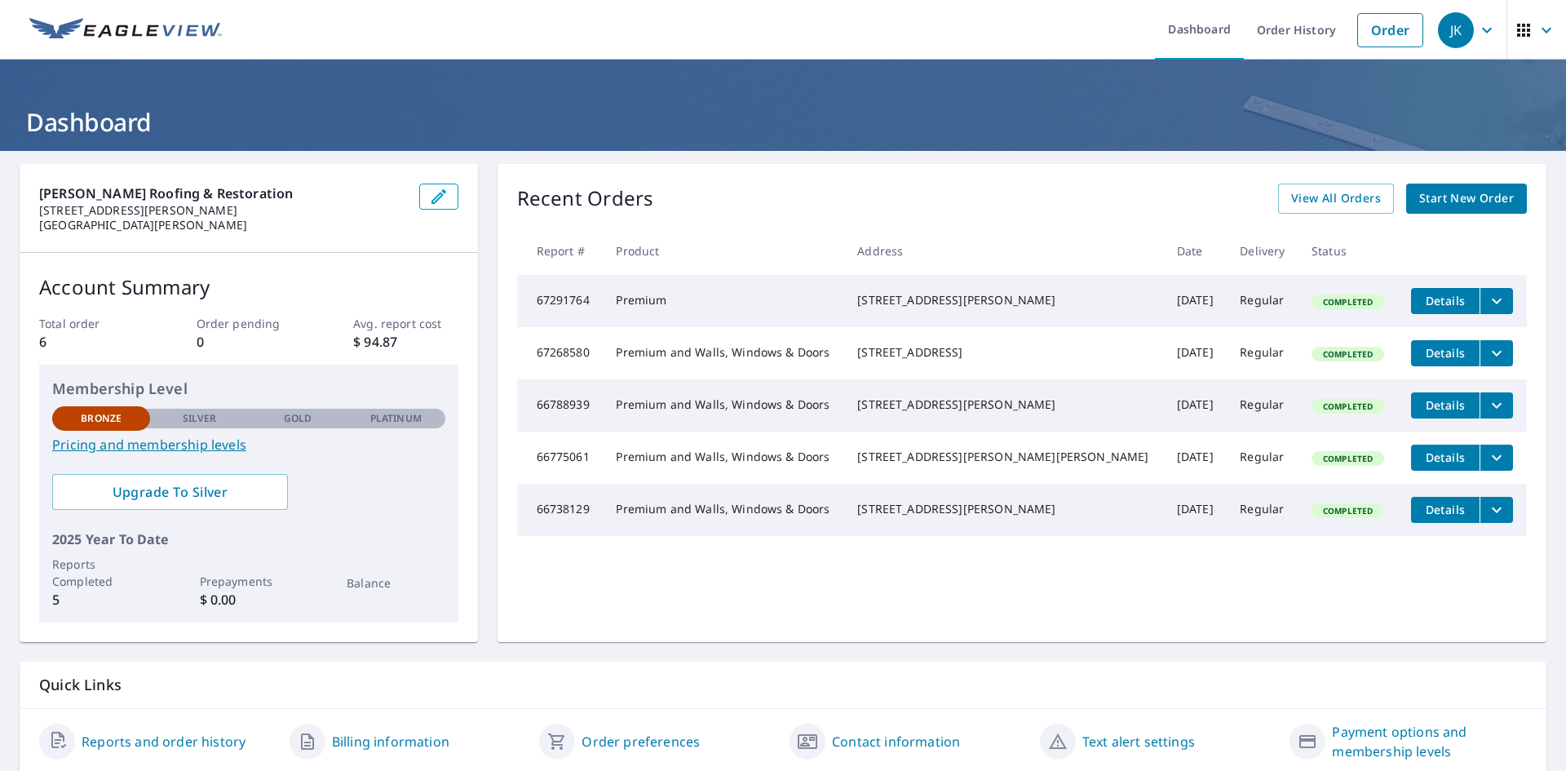
click at [1036, 165] on div "Recent Orders View All Orders Start New Order Report # Product Address Date Del…" at bounding box center [1022, 403] width 1049 height 478
